Goal: Communication & Community: Answer question/provide support

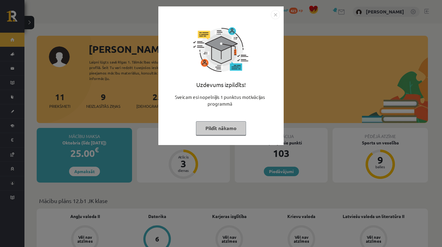
click at [277, 13] on img "Close" at bounding box center [275, 14] width 9 height 9
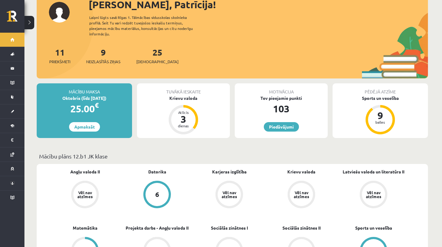
scroll to position [44, 0]
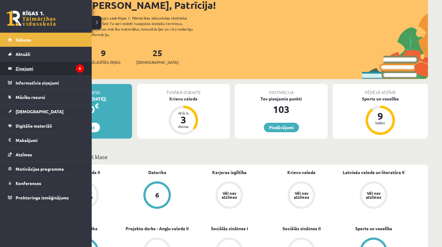
click at [25, 66] on legend "Ziņojumi 9" at bounding box center [50, 68] width 68 height 14
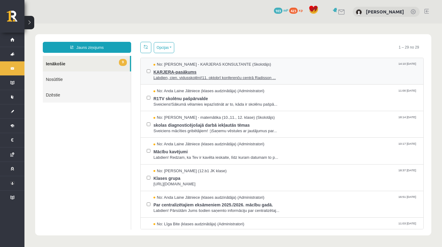
click at [177, 74] on span "KARJERA-pasākums" at bounding box center [285, 72] width 264 height 8
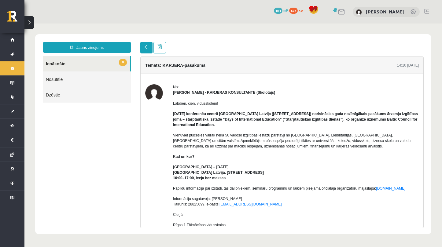
click at [145, 50] on link at bounding box center [146, 48] width 12 height 12
click at [145, 49] on span at bounding box center [146, 47] width 4 height 4
click at [146, 50] on link at bounding box center [146, 48] width 12 height 12
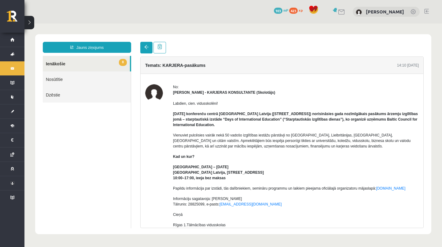
click at [146, 50] on link at bounding box center [146, 48] width 12 height 12
click at [101, 61] on link "8 Ienākošie" at bounding box center [86, 64] width 87 height 16
click at [143, 51] on link at bounding box center [146, 48] width 12 height 12
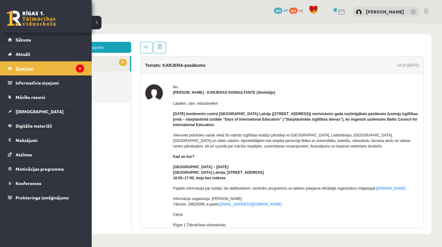
click at [18, 70] on legend "Ziņojumi 9" at bounding box center [50, 68] width 68 height 14
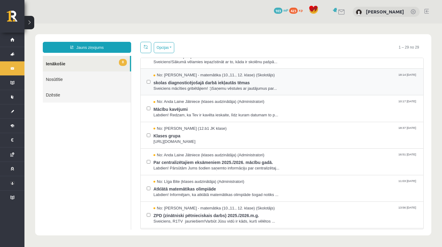
scroll to position [48, 0]
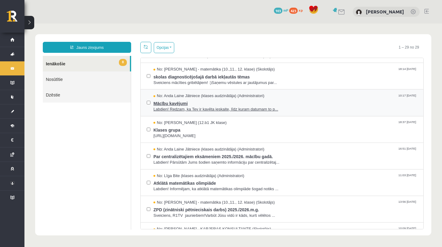
click at [185, 108] on span "Labdien! Redzam, ka Tev ir kavēta ieskaite, līdz kuram datumam to p..." at bounding box center [285, 110] width 264 height 6
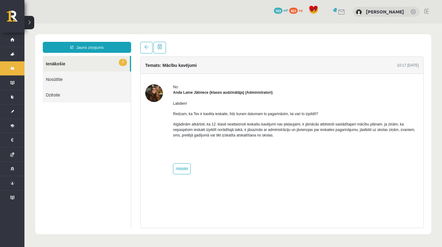
scroll to position [0, 0]
click at [185, 171] on link "Atbildēt" at bounding box center [182, 168] width 18 height 11
type input "**********"
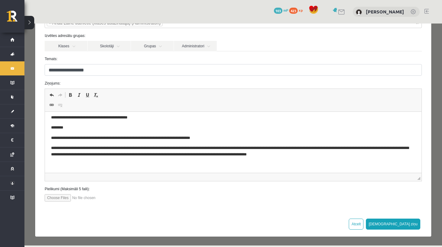
scroll to position [48, 0]
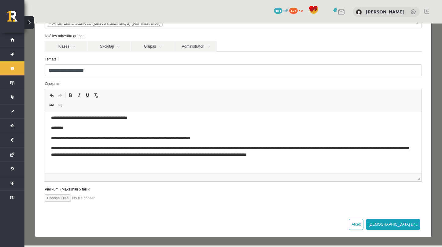
click at [335, 158] on body "**********" at bounding box center [233, 137] width 364 height 64
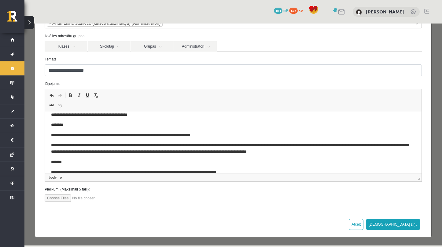
scroll to position [27, 0]
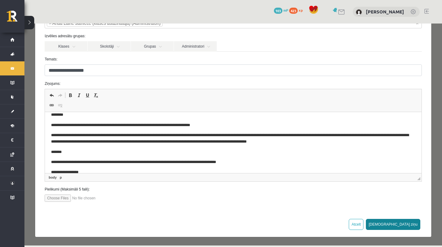
click at [413, 224] on button "[DEMOGRAPHIC_DATA] ziņu" at bounding box center [393, 224] width 54 height 11
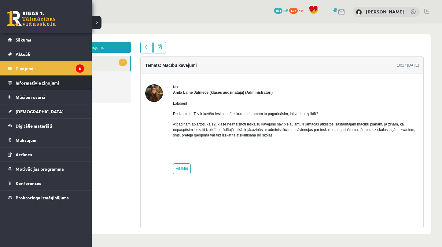
scroll to position [0, 0]
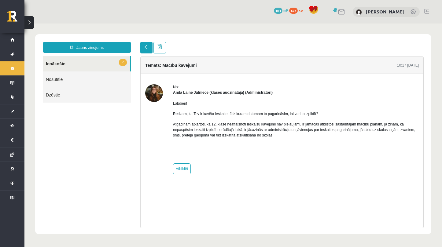
click at [143, 50] on link at bounding box center [146, 48] width 12 height 12
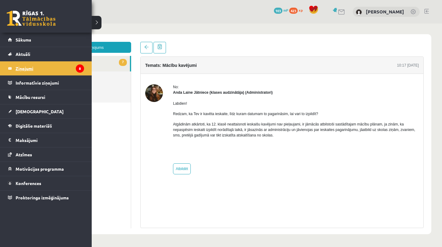
click at [13, 68] on link "Ziņojumi 8" at bounding box center [46, 68] width 76 height 14
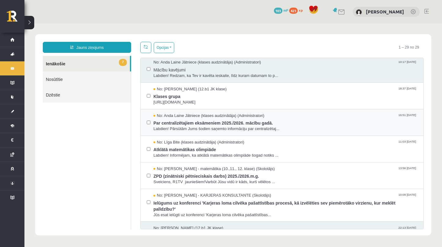
scroll to position [83, 0]
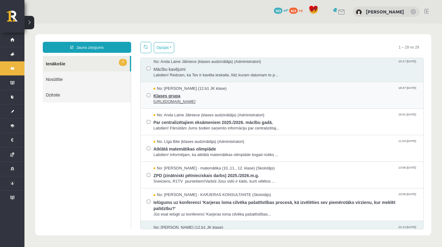
click at [182, 95] on span "Klases grupa" at bounding box center [285, 95] width 264 height 8
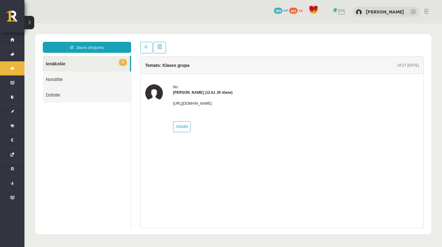
scroll to position [0, 0]
click at [145, 49] on span at bounding box center [146, 47] width 4 height 4
click at [103, 61] on link "6 Ienākošie" at bounding box center [86, 64] width 87 height 16
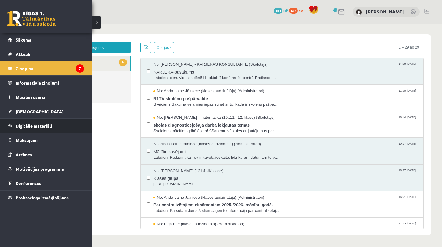
click at [62, 127] on link "Digitālie materiāli" at bounding box center [46, 126] width 76 height 14
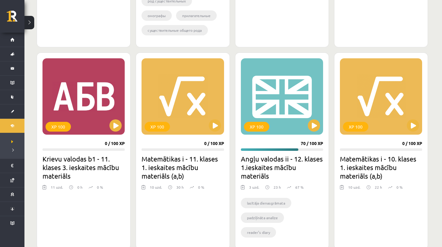
scroll to position [484, 0]
click at [299, 119] on div "XP 100" at bounding box center [282, 96] width 82 height 76
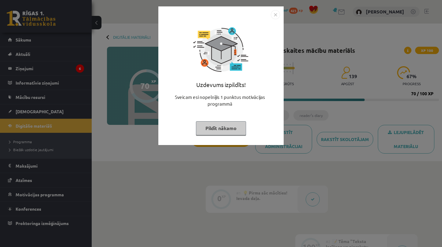
click at [277, 15] on img "Close" at bounding box center [275, 14] width 9 height 9
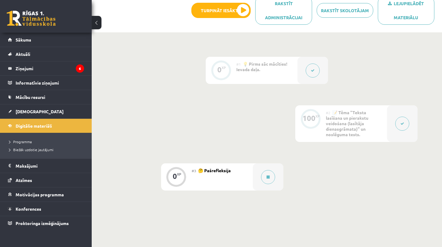
scroll to position [143, 0]
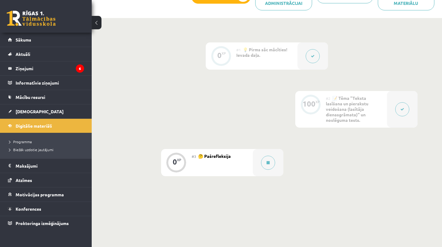
click at [391, 104] on div at bounding box center [402, 109] width 31 height 37
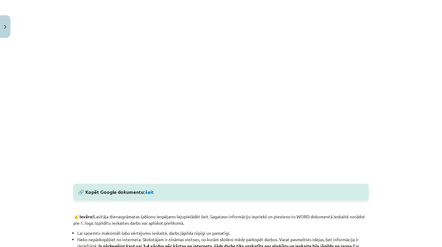
scroll to position [175, 0]
click at [152, 195] on link "šeit" at bounding box center [149, 192] width 9 height 6
